Goal: Information Seeking & Learning: Learn about a topic

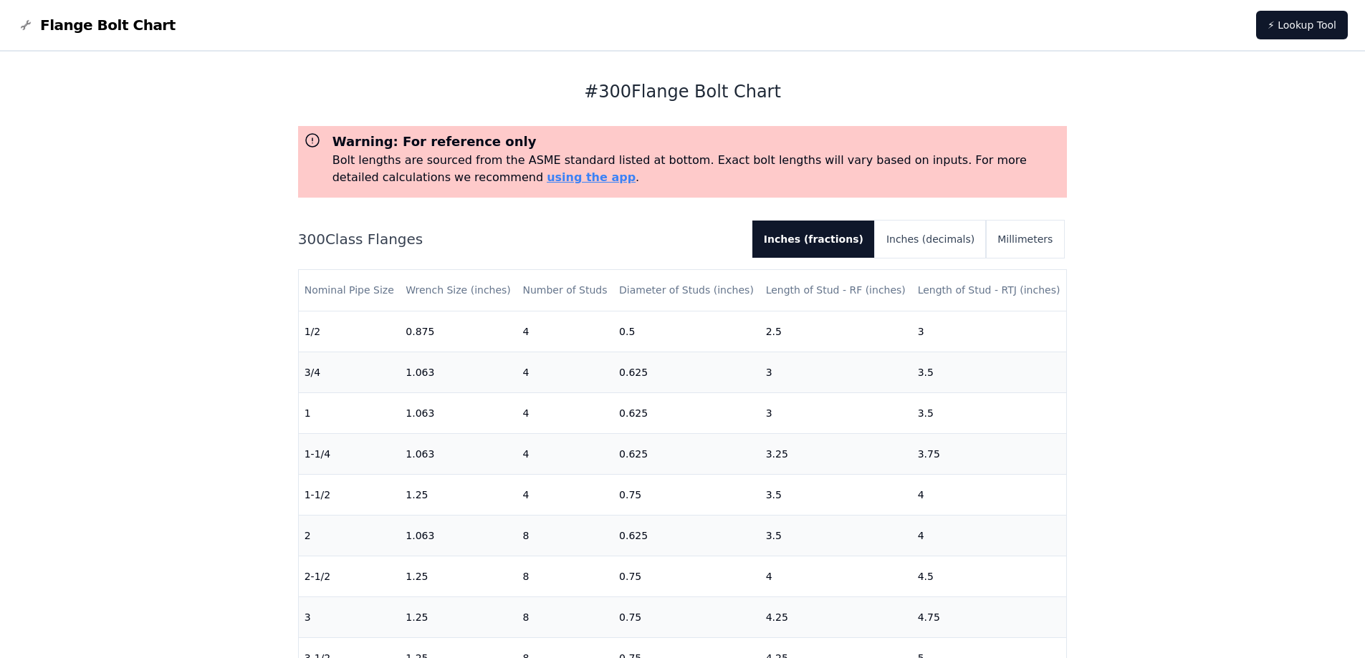
click at [55, 27] on span "Flange Bolt Chart" at bounding box center [107, 25] width 135 height 20
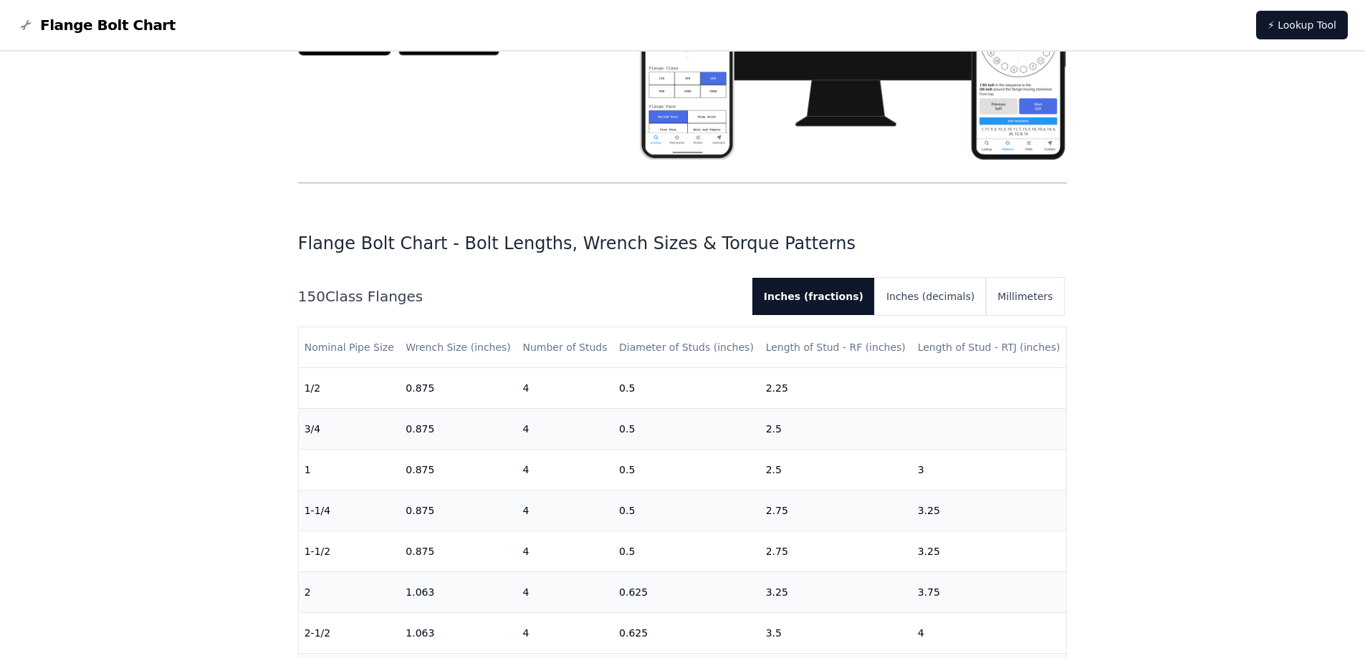
scroll to position [287, 0]
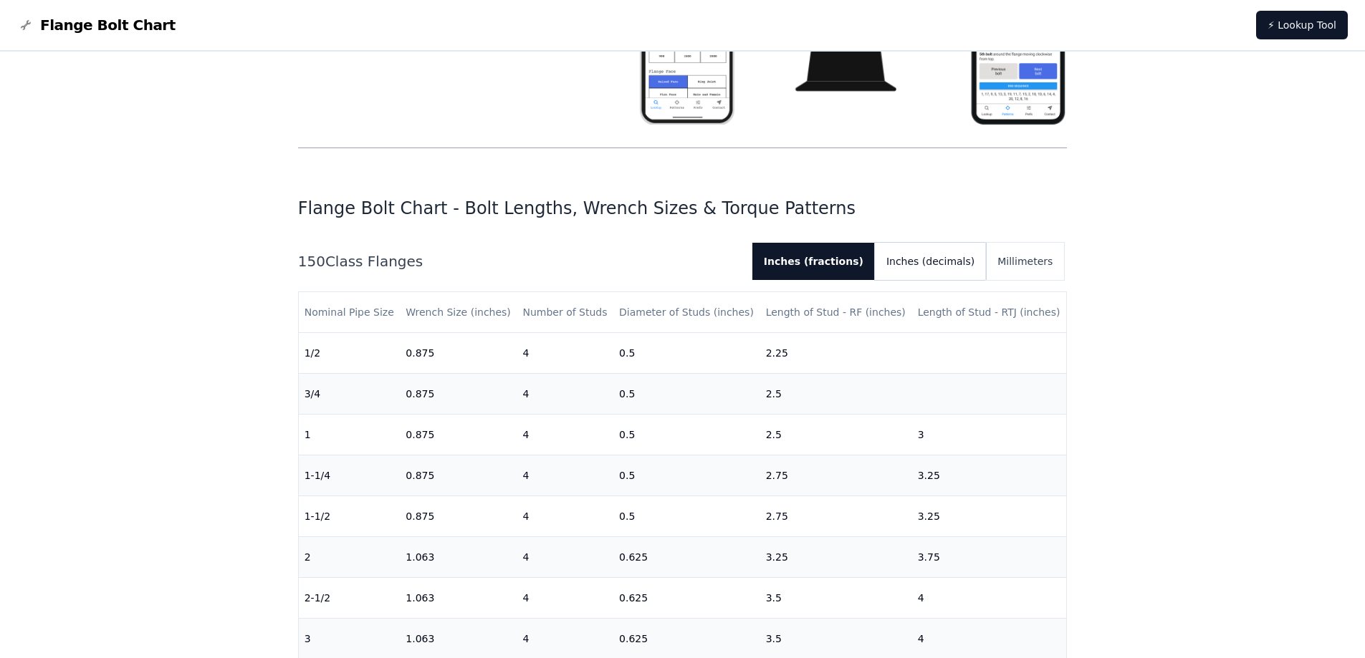
click at [965, 258] on button "Inches (decimals)" at bounding box center [930, 261] width 111 height 37
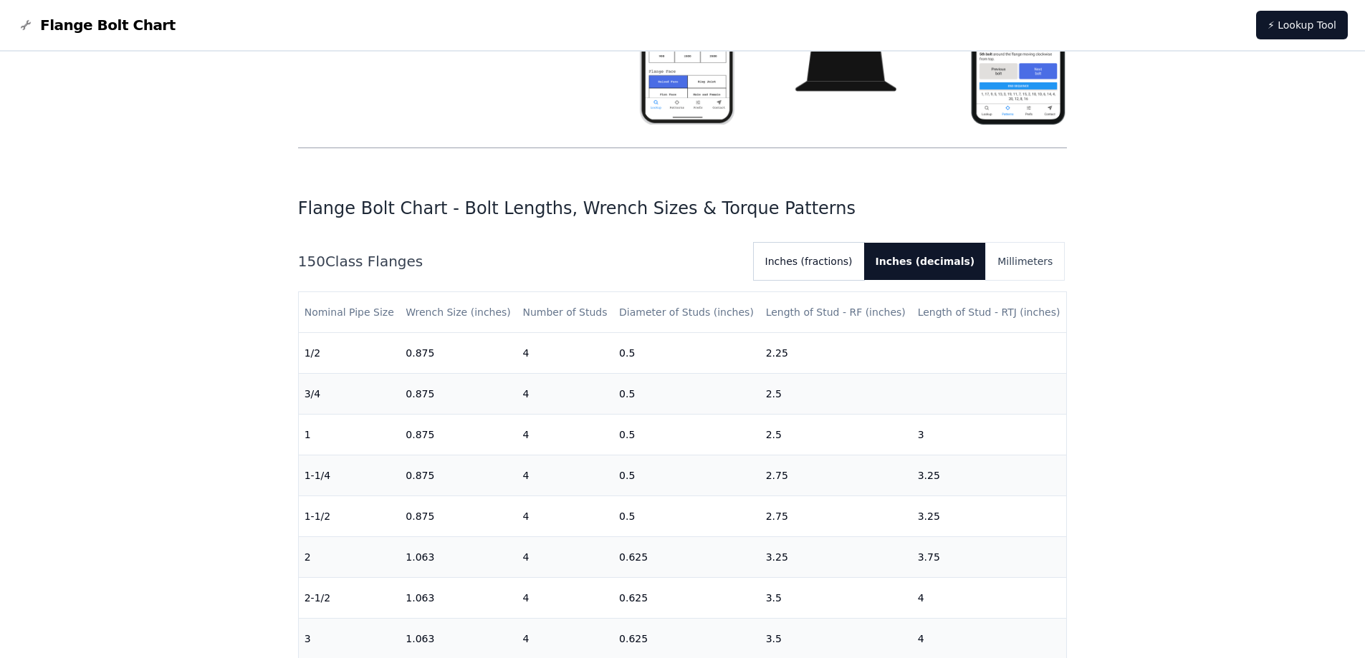
click at [842, 261] on button "Inches (fractions)" at bounding box center [809, 261] width 110 height 37
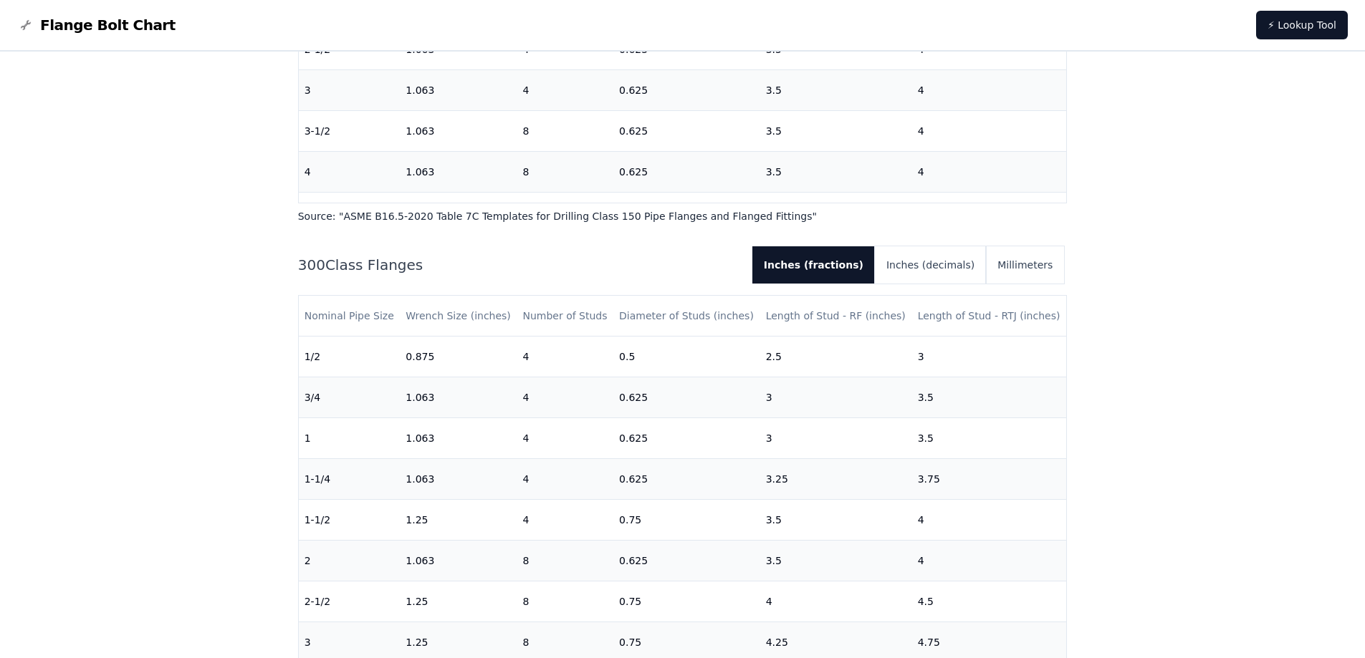
scroll to position [860, 0]
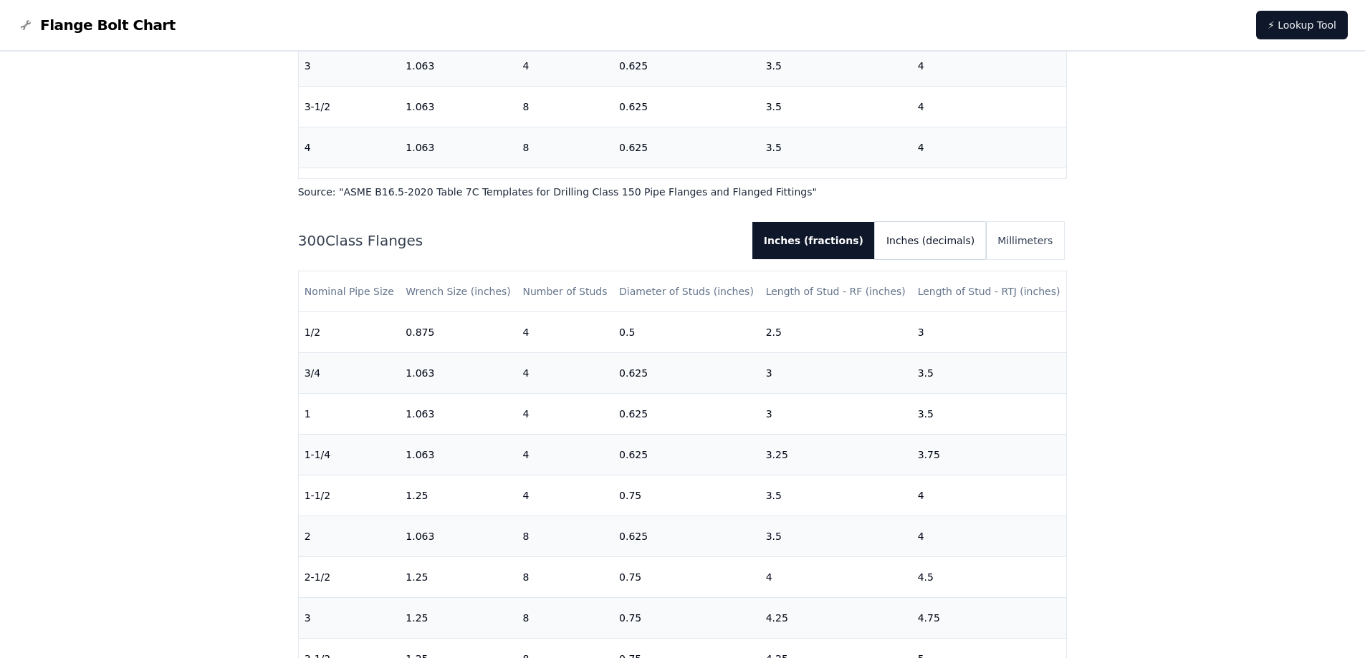
click at [936, 249] on button "Inches (decimals)" at bounding box center [930, 240] width 111 height 37
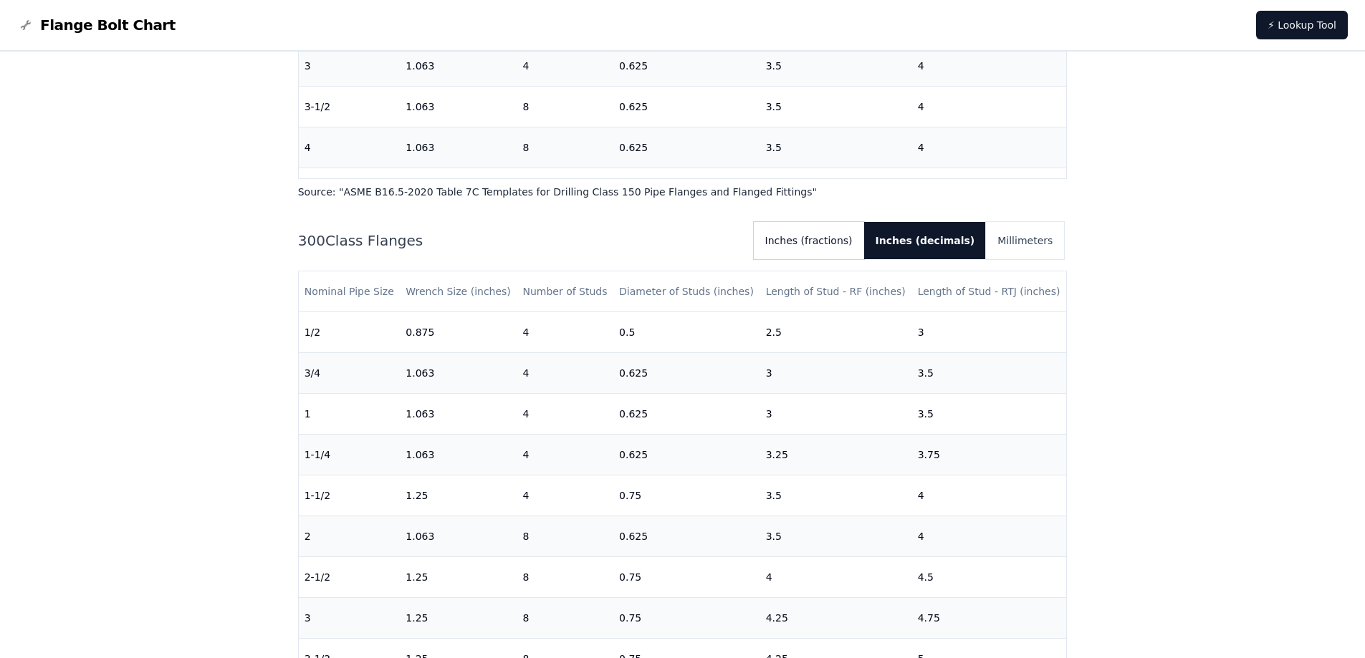
click at [860, 241] on button "Inches (fractions)" at bounding box center [809, 240] width 110 height 37
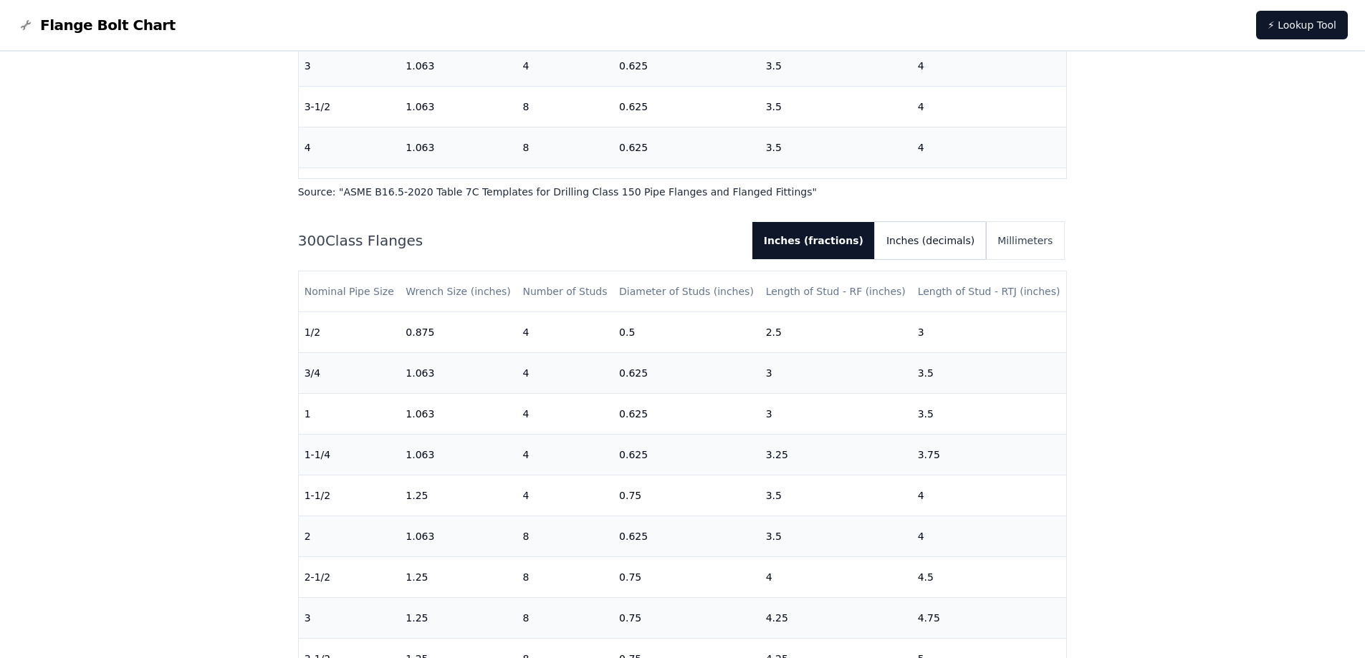
click at [918, 236] on button "Inches (decimals)" at bounding box center [930, 240] width 111 height 37
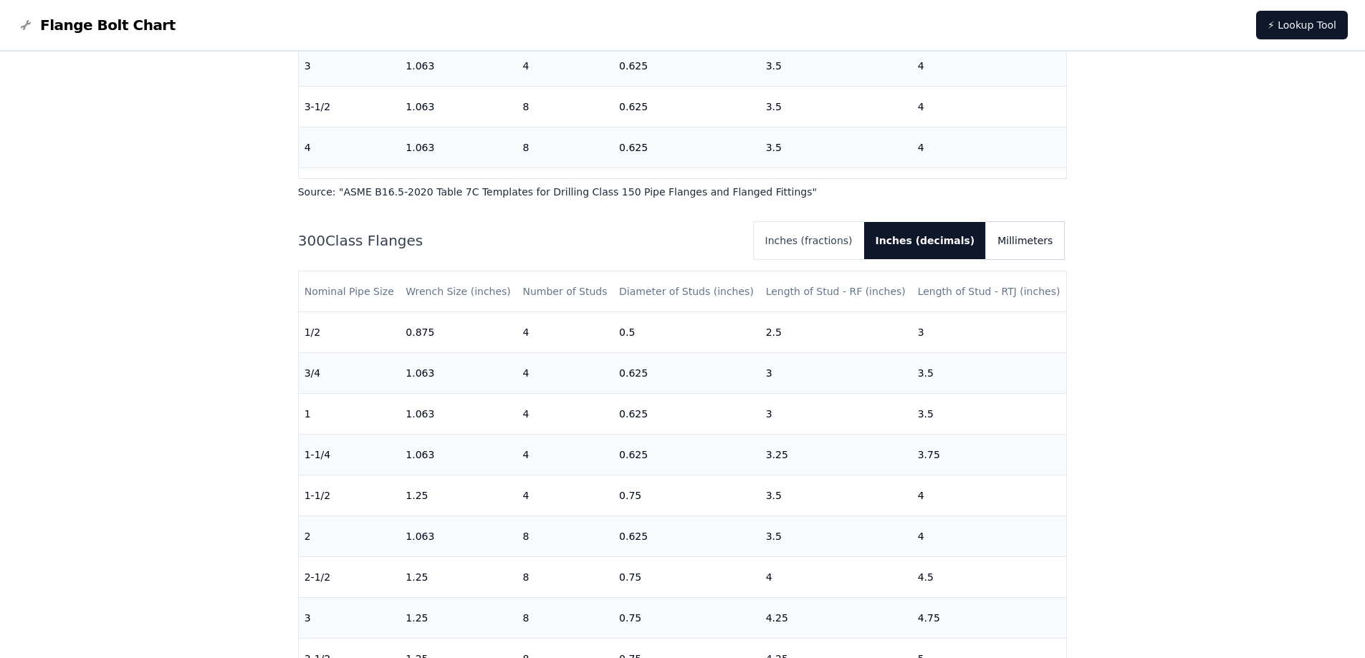
click at [1012, 236] on button "Millimeters" at bounding box center [1025, 240] width 78 height 37
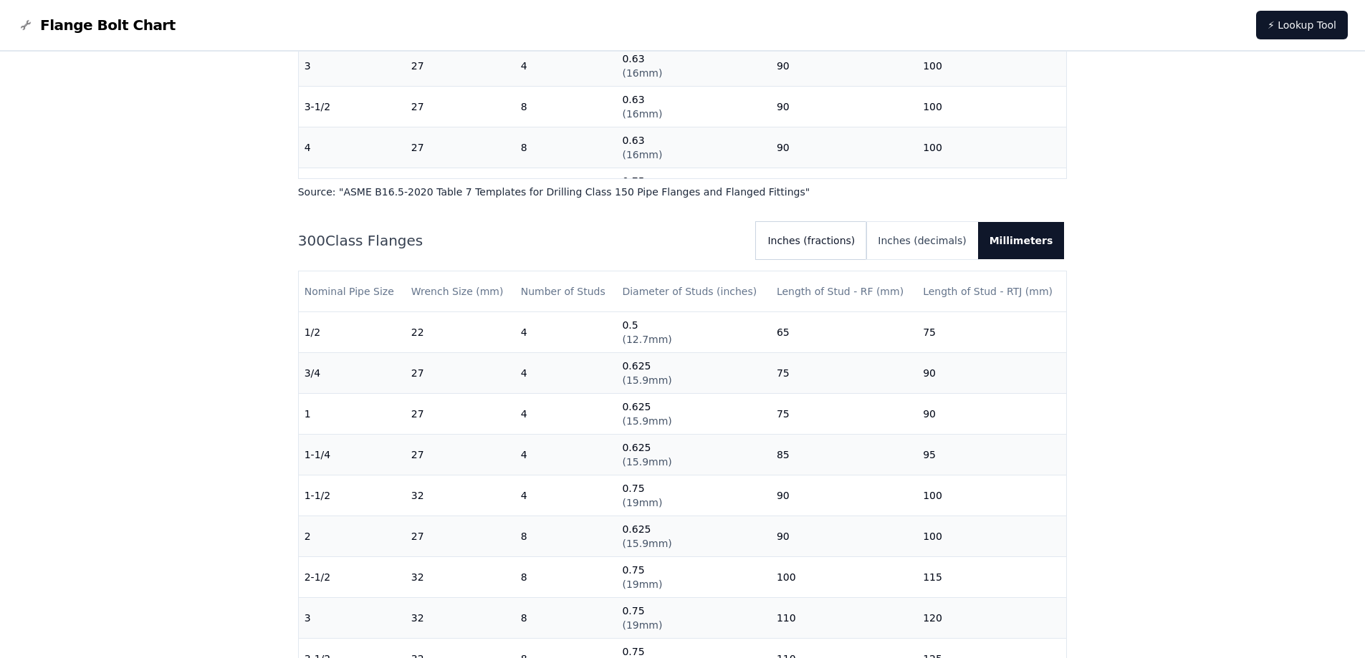
click at [848, 243] on button "Inches (fractions)" at bounding box center [811, 240] width 110 height 37
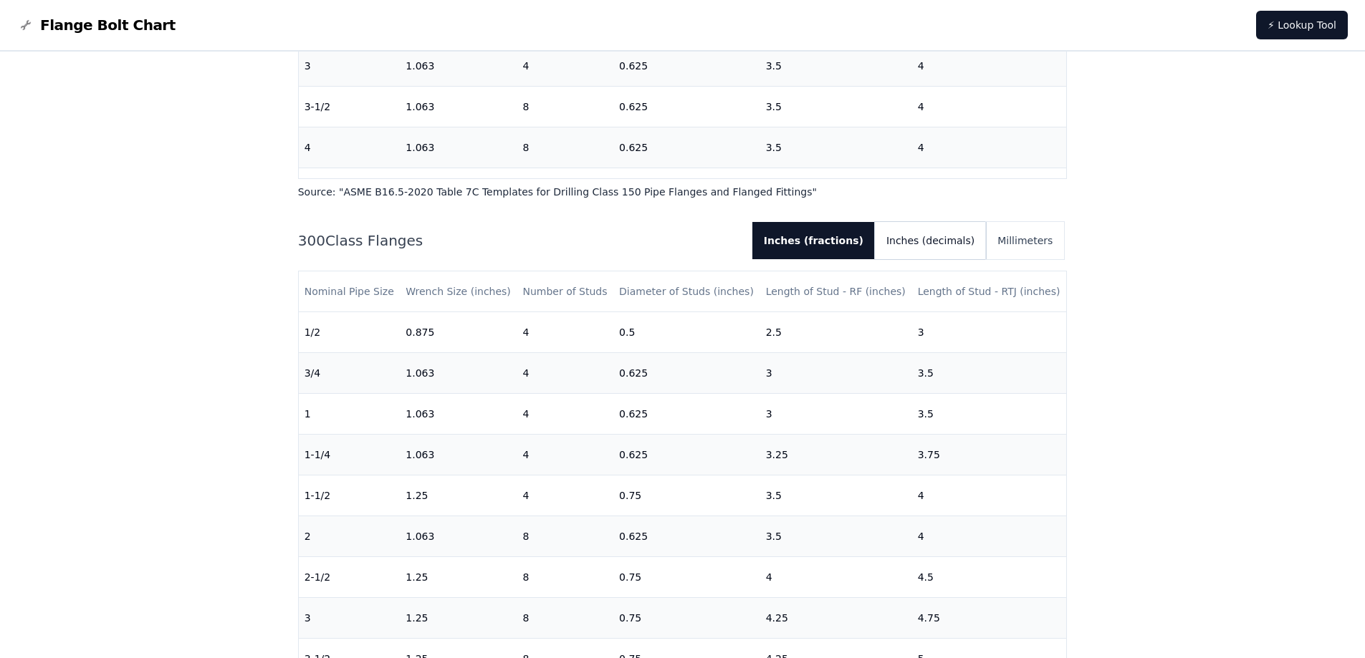
click at [916, 243] on button "Inches (decimals)" at bounding box center [930, 240] width 111 height 37
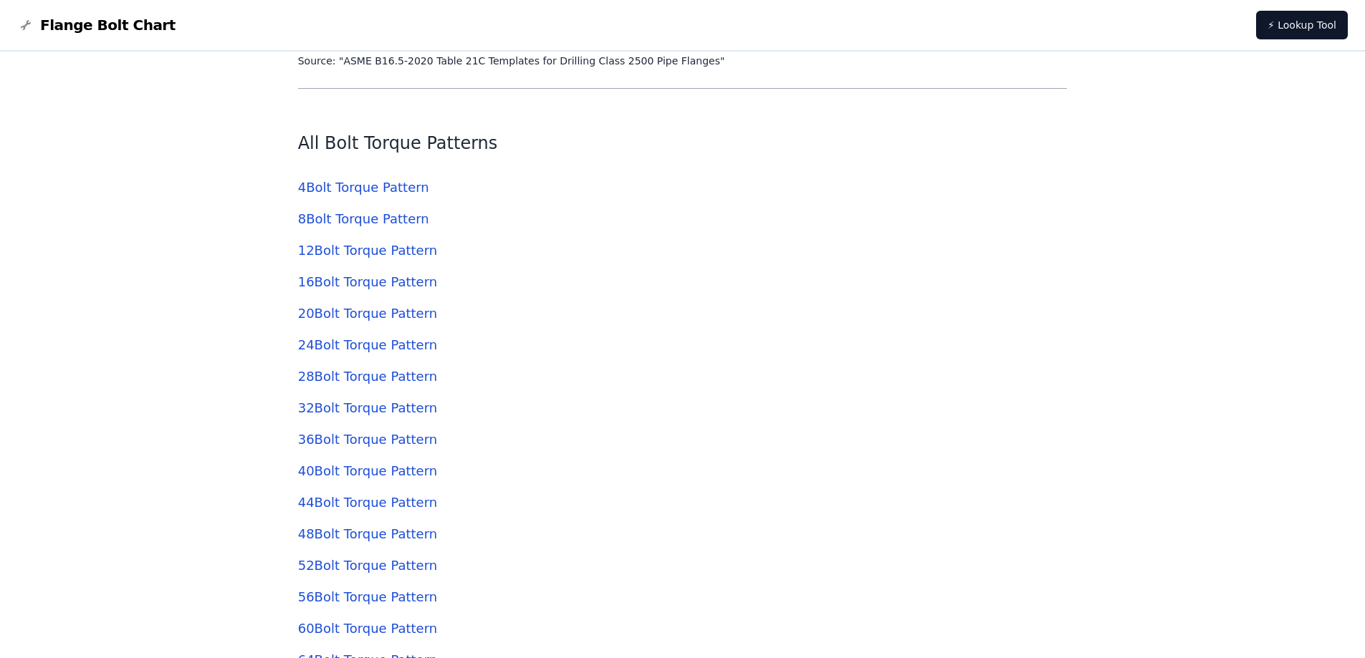
scroll to position [4298, 0]
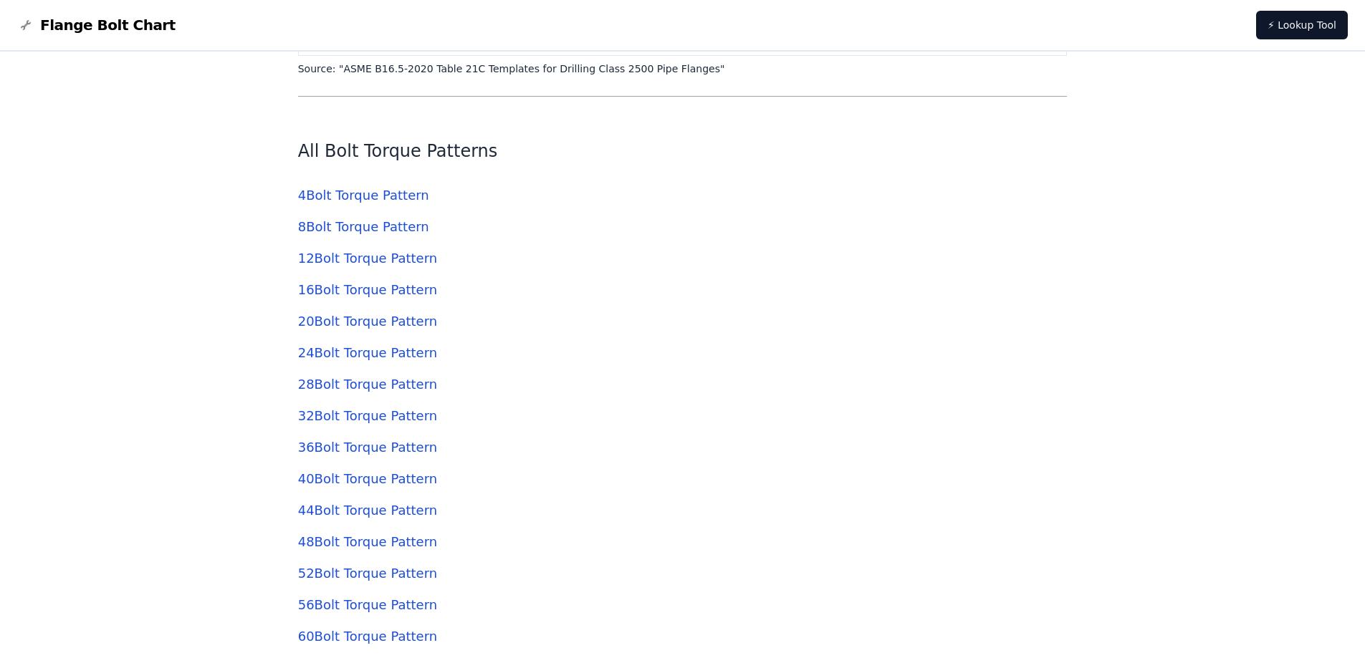
click at [354, 197] on link "4 Bolt Torque Pattern" at bounding box center [363, 195] width 131 height 15
